Goal: Task Accomplishment & Management: Complete application form

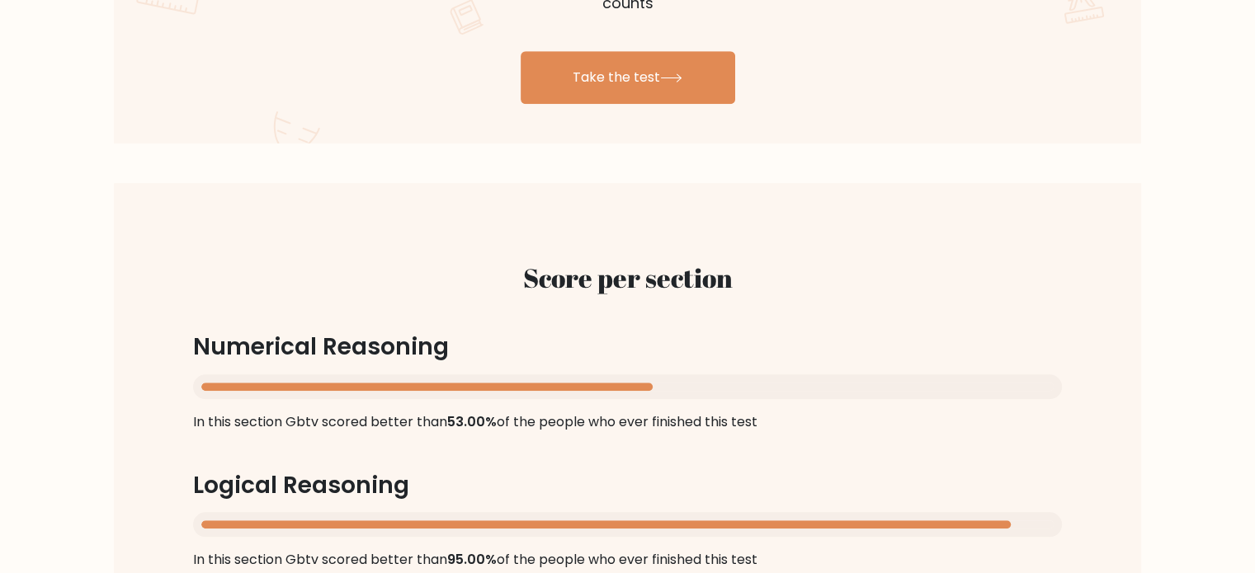
scroll to position [1167, 0]
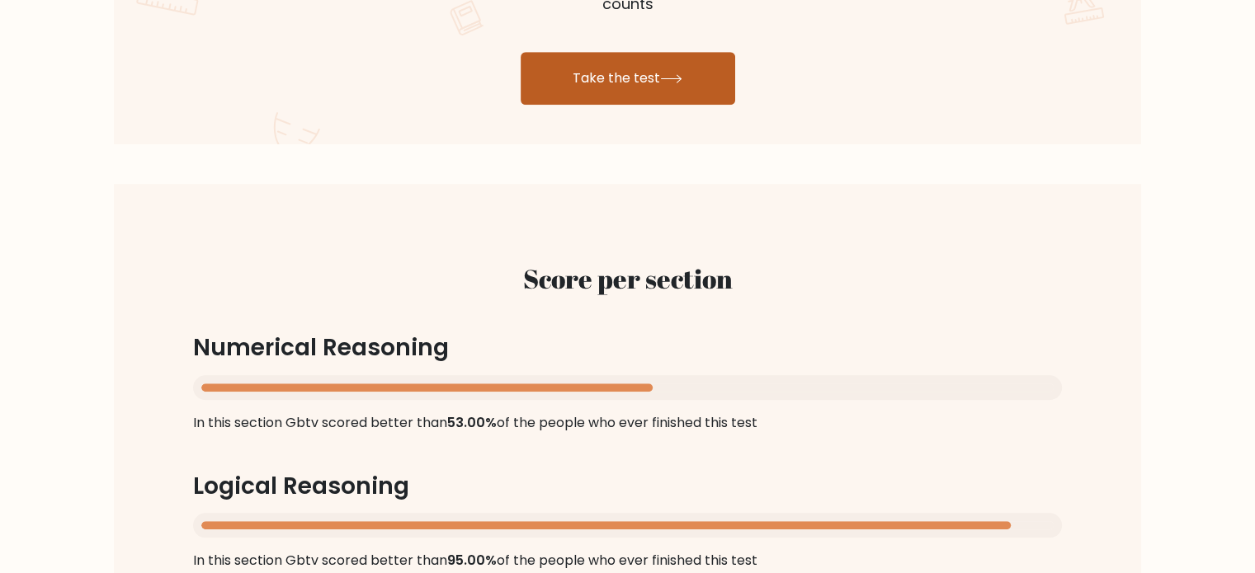
click at [620, 52] on link "Take the test" at bounding box center [628, 78] width 215 height 53
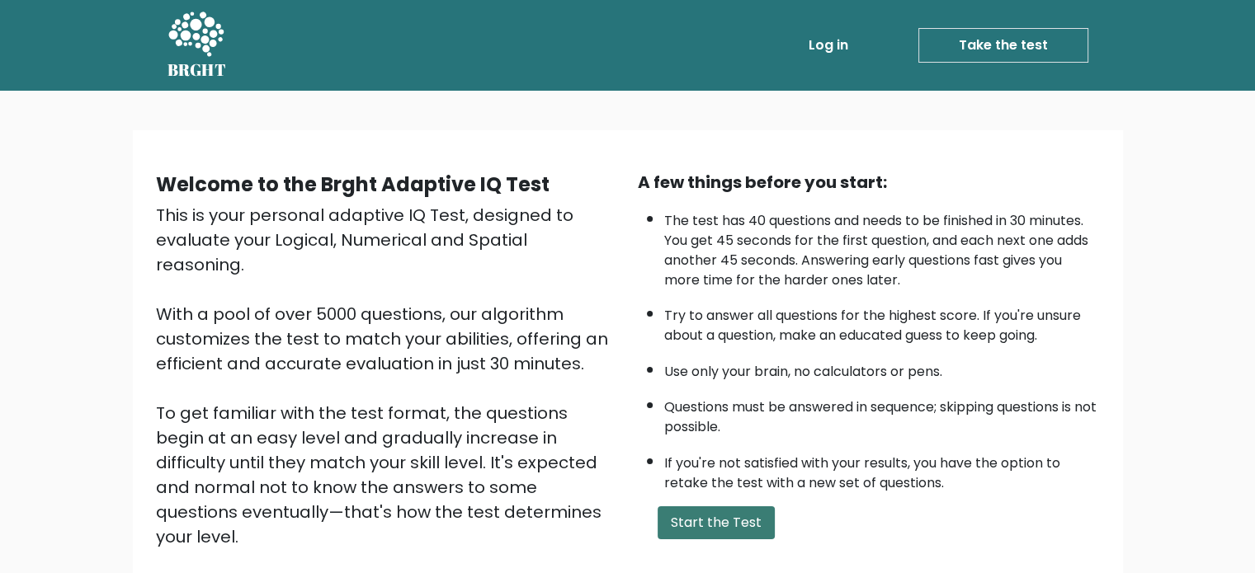
click at [715, 516] on button "Start the Test" at bounding box center [716, 523] width 117 height 33
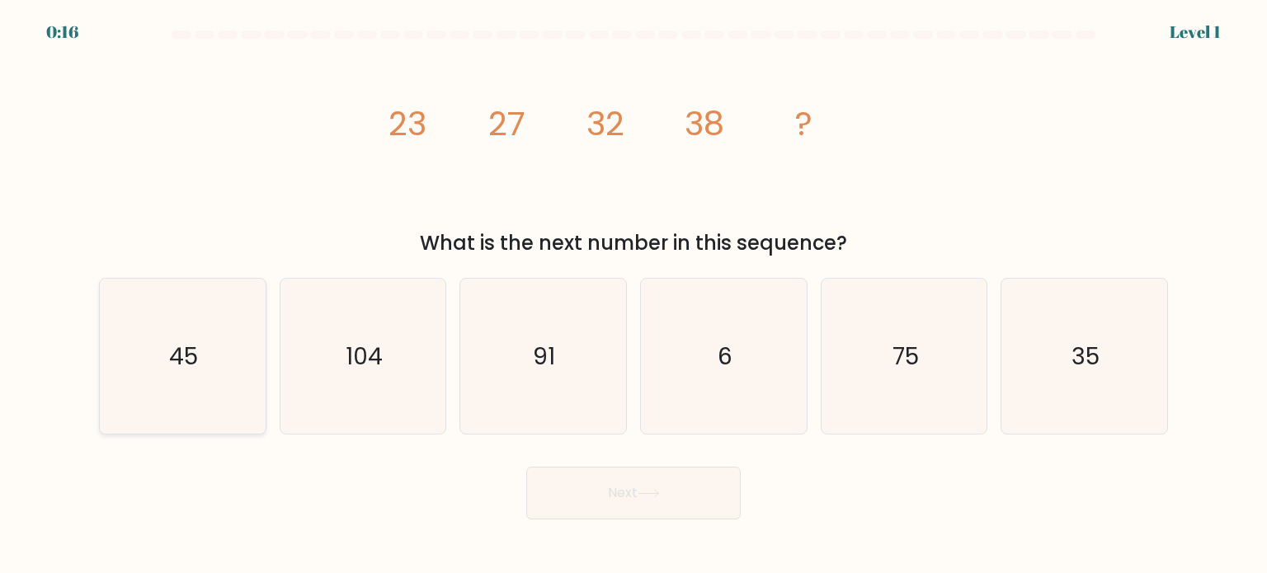
click at [226, 365] on icon "45" at bounding box center [182, 356] width 155 height 155
click at [634, 295] on input "a. 45" at bounding box center [634, 291] width 1 height 8
radio input "true"
click at [617, 502] on button "Next" at bounding box center [633, 493] width 215 height 53
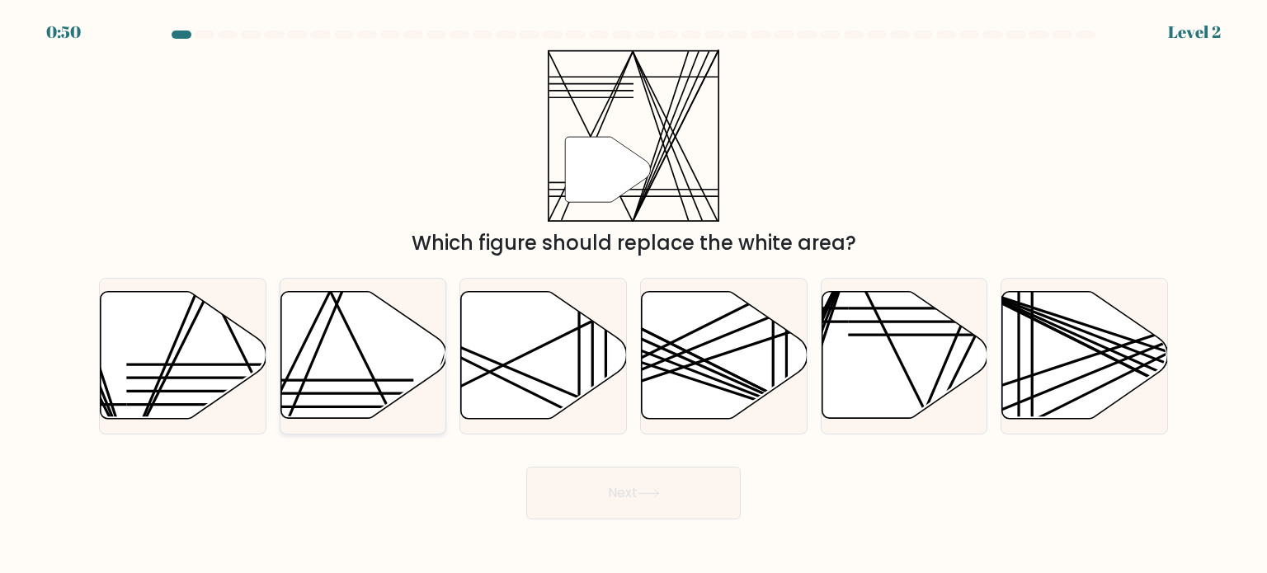
click at [352, 344] on icon at bounding box center [364, 355] width 166 height 127
click at [634, 295] on input "b." at bounding box center [634, 291] width 1 height 8
radio input "true"
click at [603, 500] on button "Next" at bounding box center [633, 493] width 215 height 53
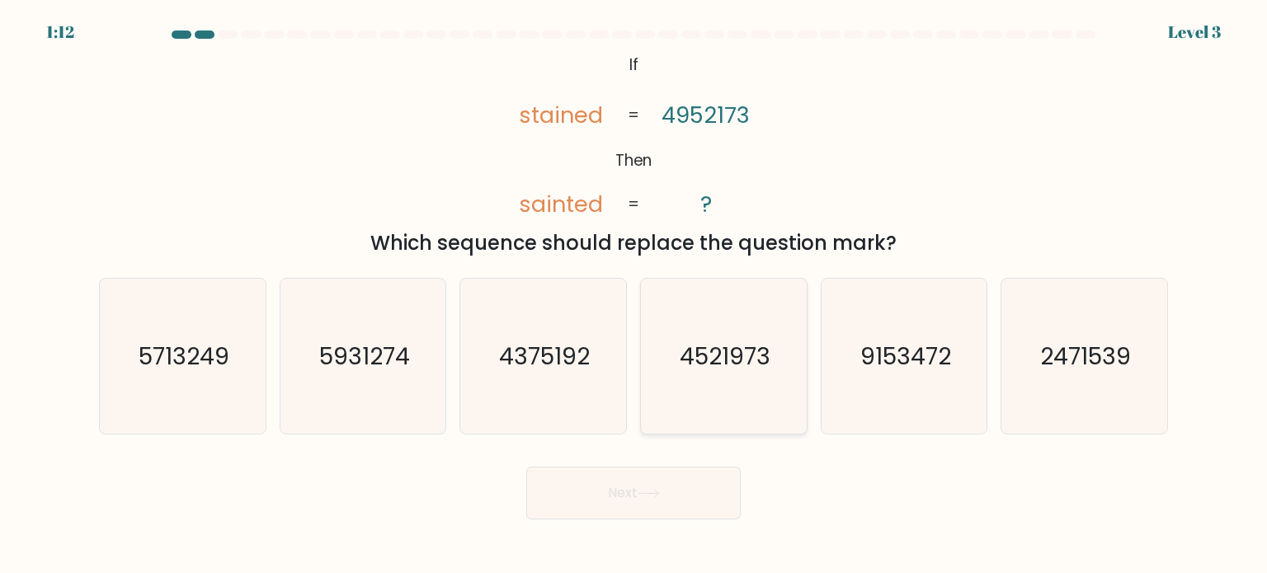
click at [700, 332] on icon "4521973" at bounding box center [723, 356] width 155 height 155
click at [634, 295] on input "d. 4521973" at bounding box center [634, 291] width 1 height 8
radio input "true"
click at [665, 479] on button "Next" at bounding box center [633, 493] width 215 height 53
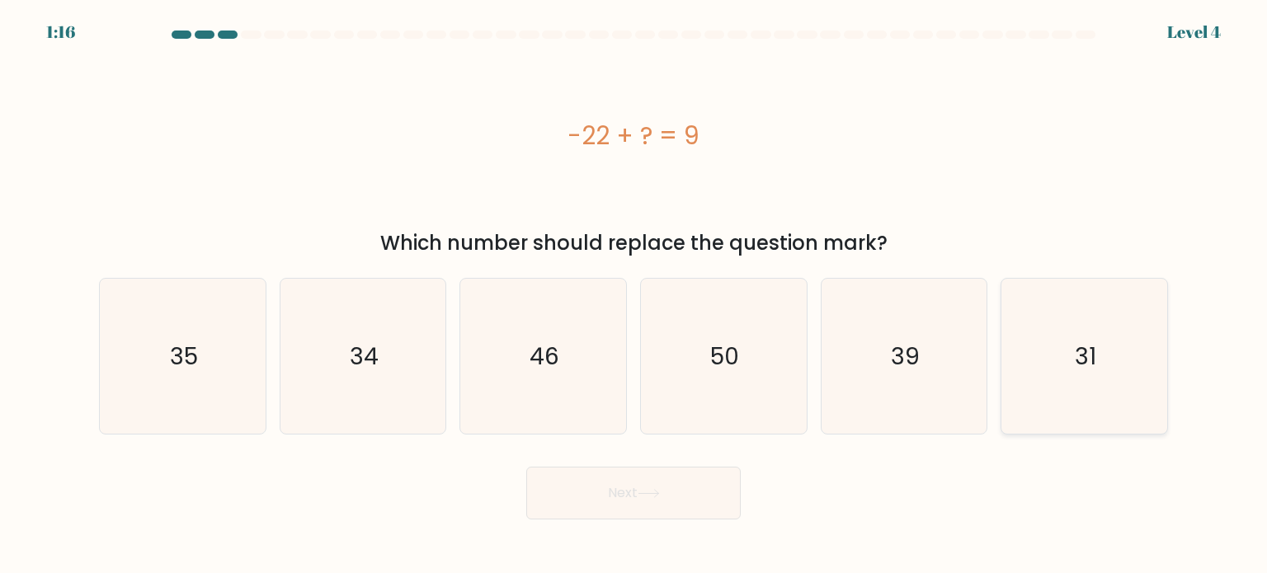
click at [1052, 356] on icon "31" at bounding box center [1084, 356] width 155 height 155
click at [634, 295] on input "f. 31" at bounding box center [634, 291] width 1 height 8
radio input "true"
click at [683, 491] on button "Next" at bounding box center [633, 493] width 215 height 53
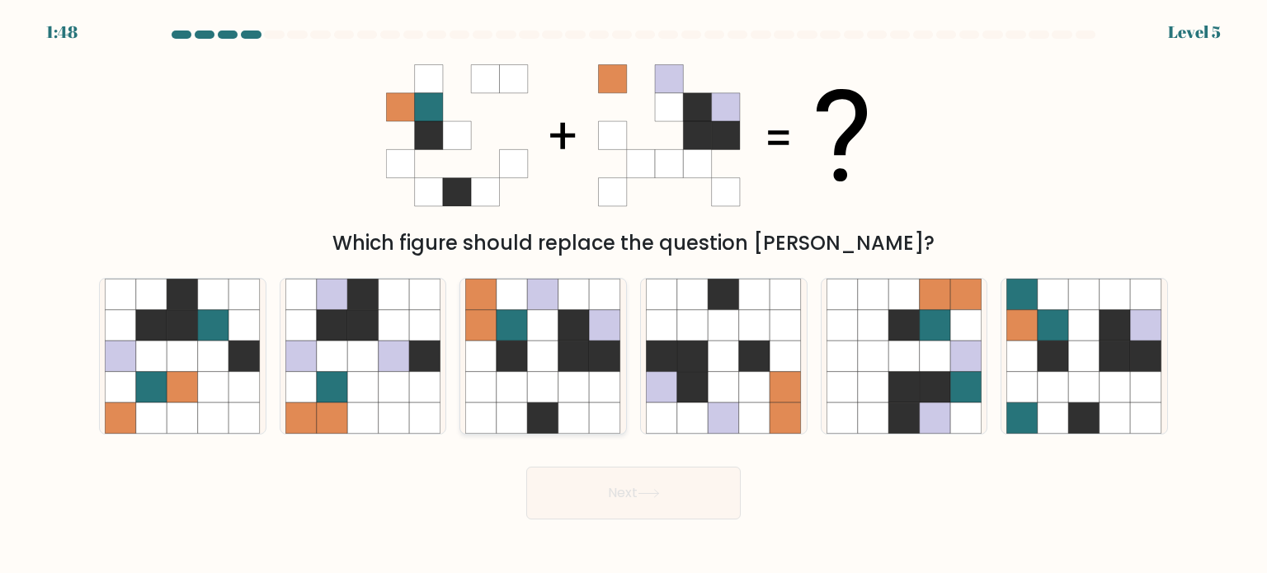
click at [531, 356] on icon at bounding box center [543, 356] width 31 height 31
click at [634, 295] on input "c." at bounding box center [634, 291] width 1 height 8
radio input "true"
click at [607, 491] on button "Next" at bounding box center [633, 493] width 215 height 53
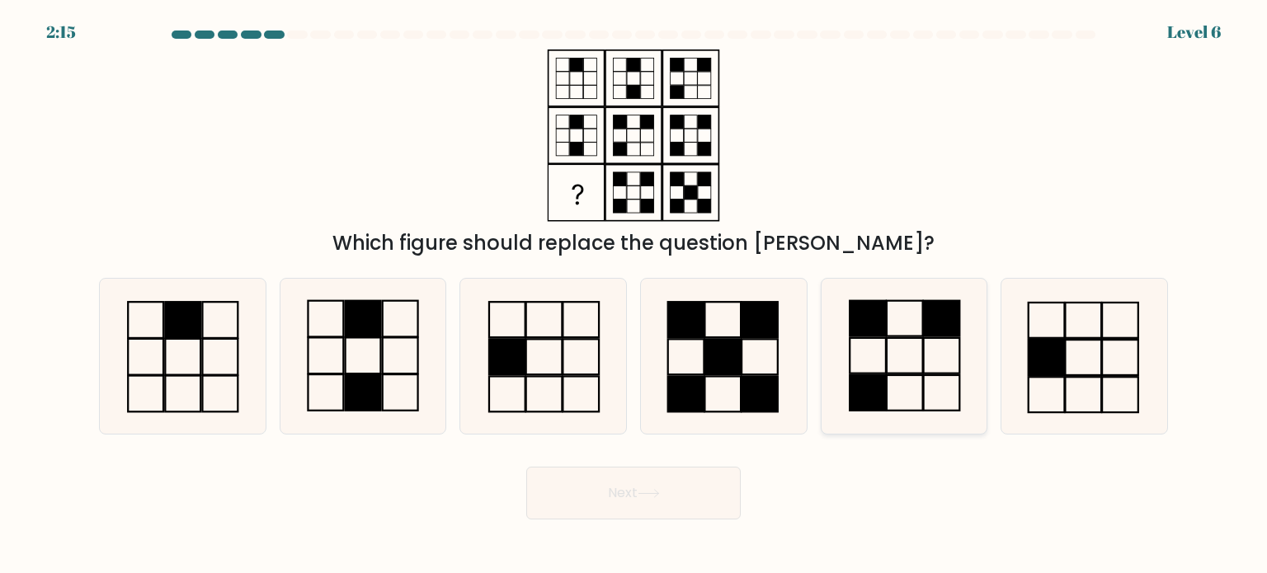
click at [927, 356] on icon at bounding box center [904, 356] width 155 height 155
click at [634, 295] on input "e." at bounding box center [634, 291] width 1 height 8
radio input "true"
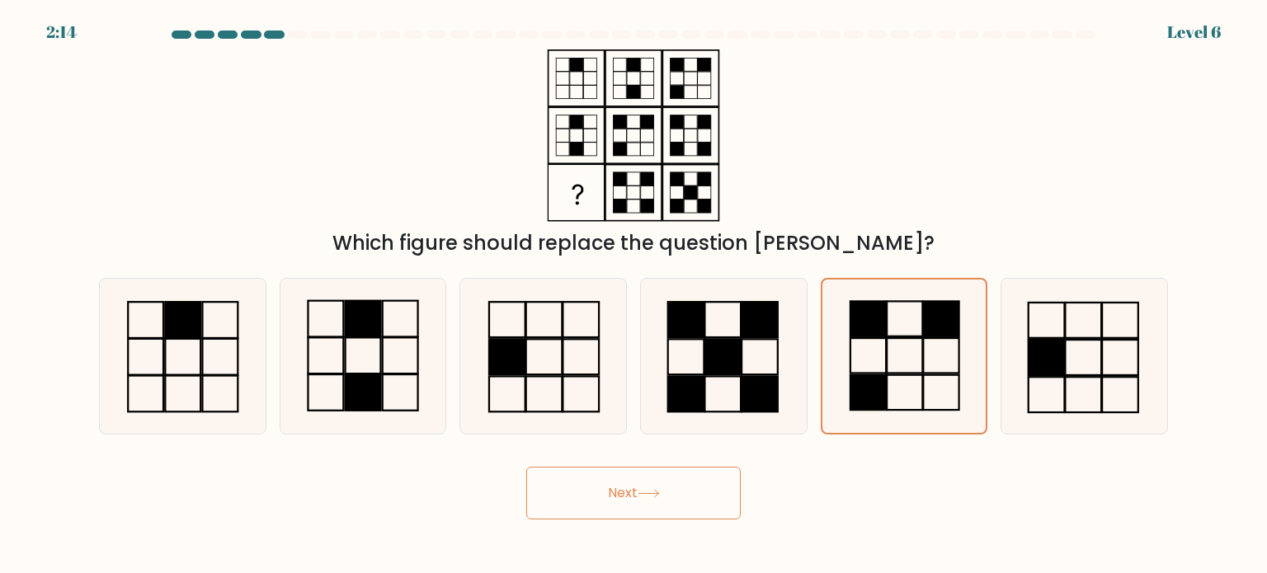
click at [690, 482] on button "Next" at bounding box center [633, 493] width 215 height 53
